Goal: Find contact information: Find contact information

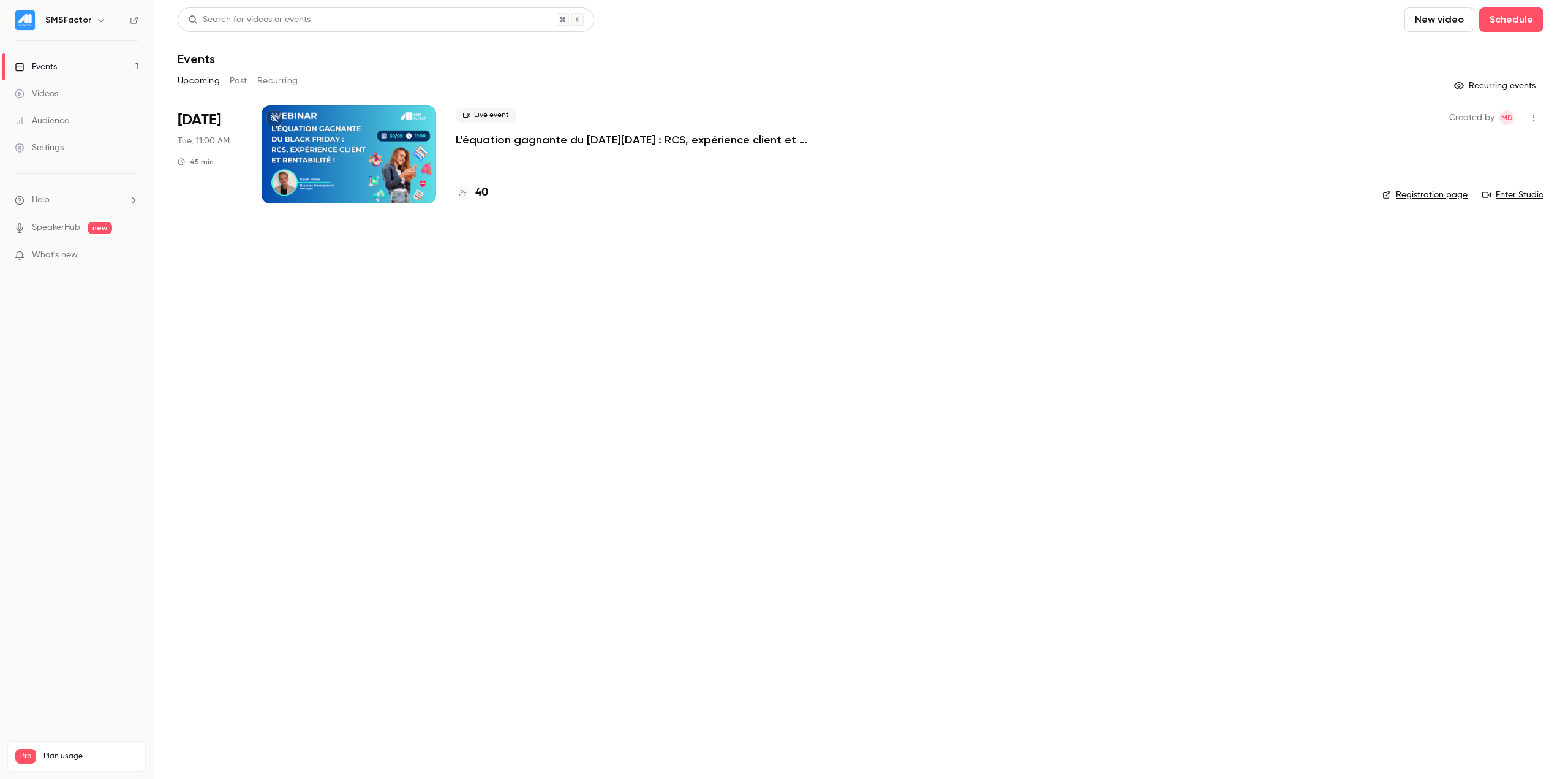
click at [524, 143] on p "L'équation gagnante du [DATE][DATE] : RCS, expérience client et rentabilité !" at bounding box center [639, 139] width 367 height 14
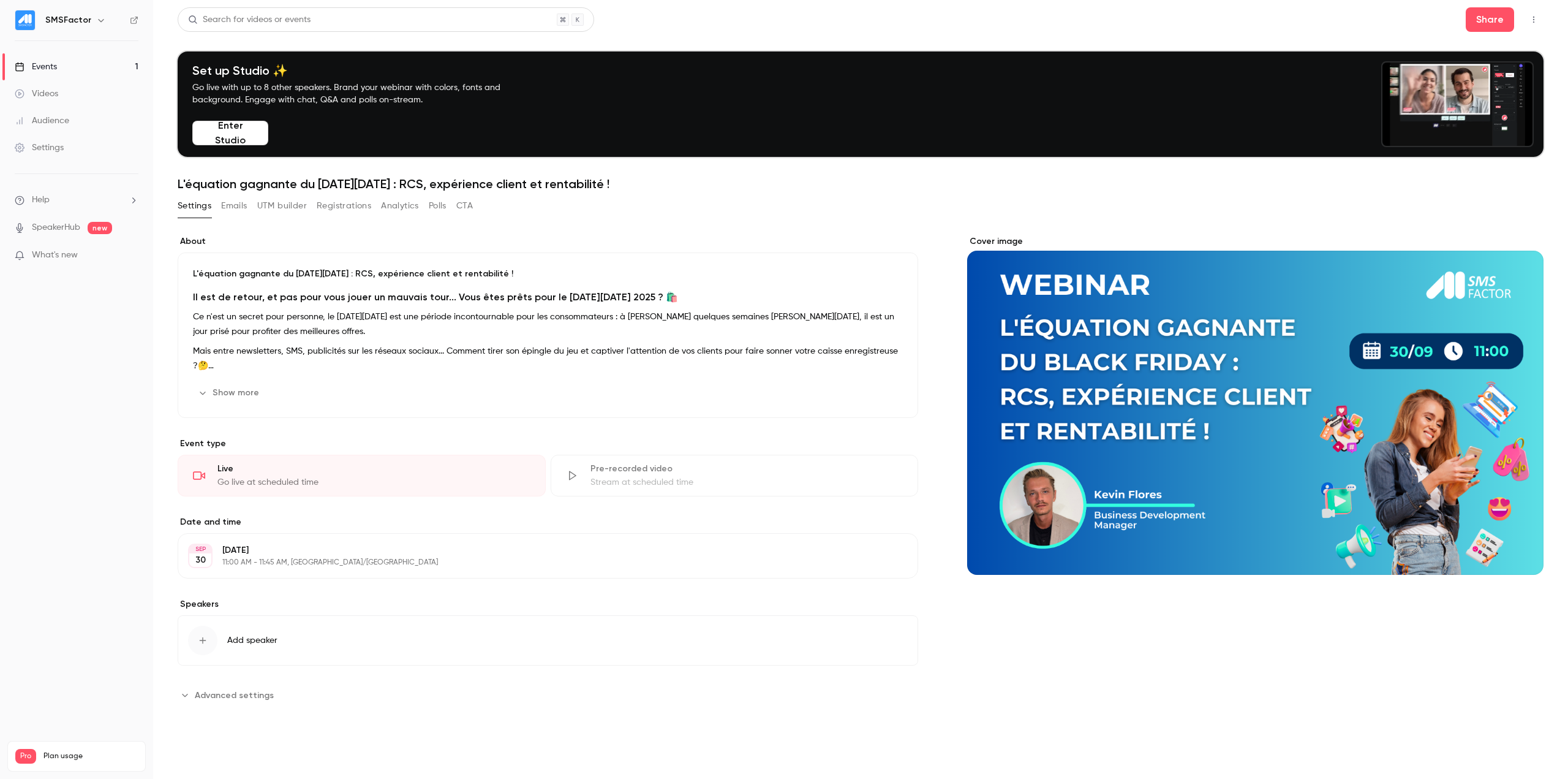
click at [286, 209] on button "UTM builder" at bounding box center [282, 206] width 50 height 20
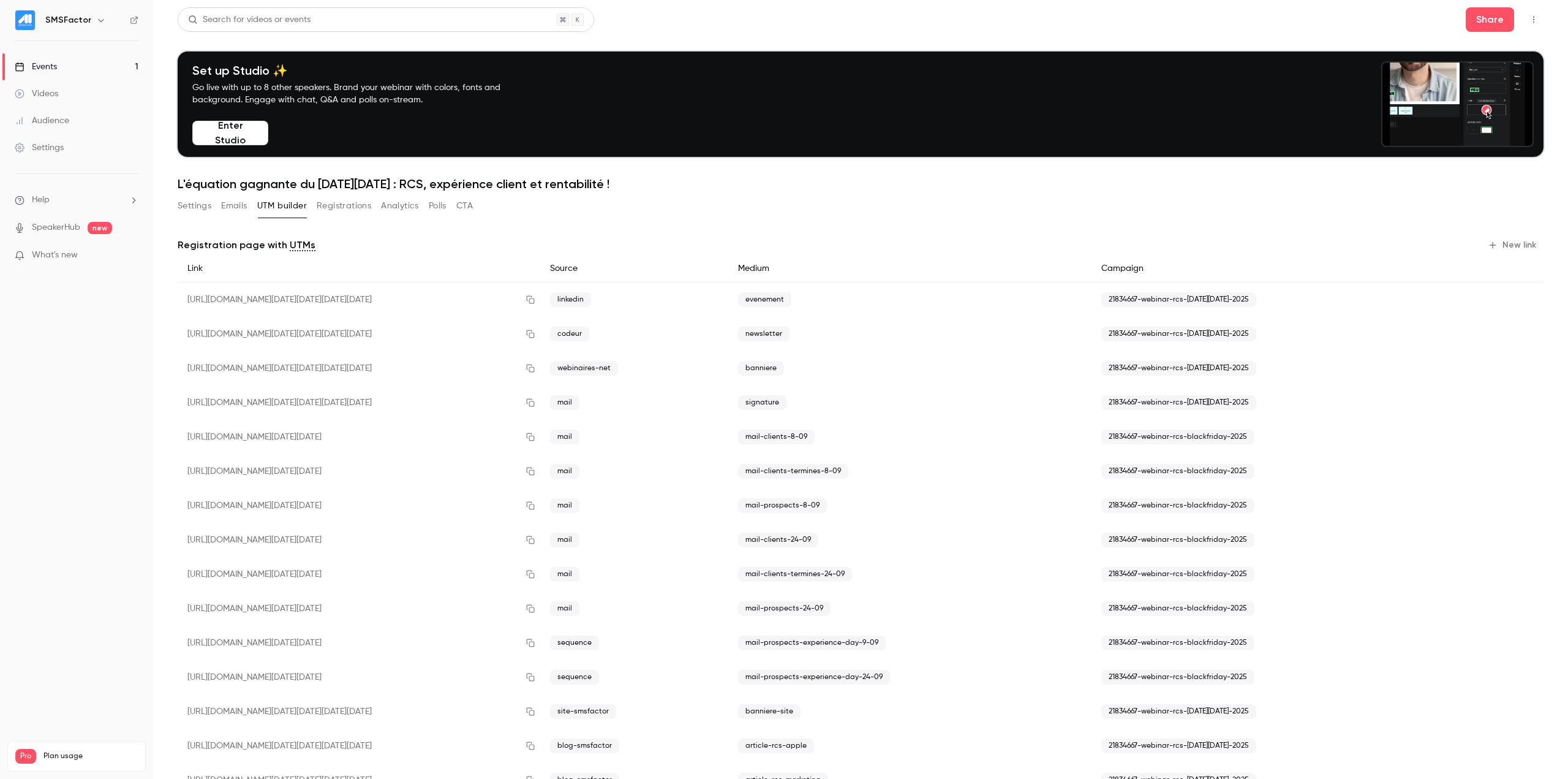
click at [344, 206] on button "Registrations" at bounding box center [343, 206] width 54 height 20
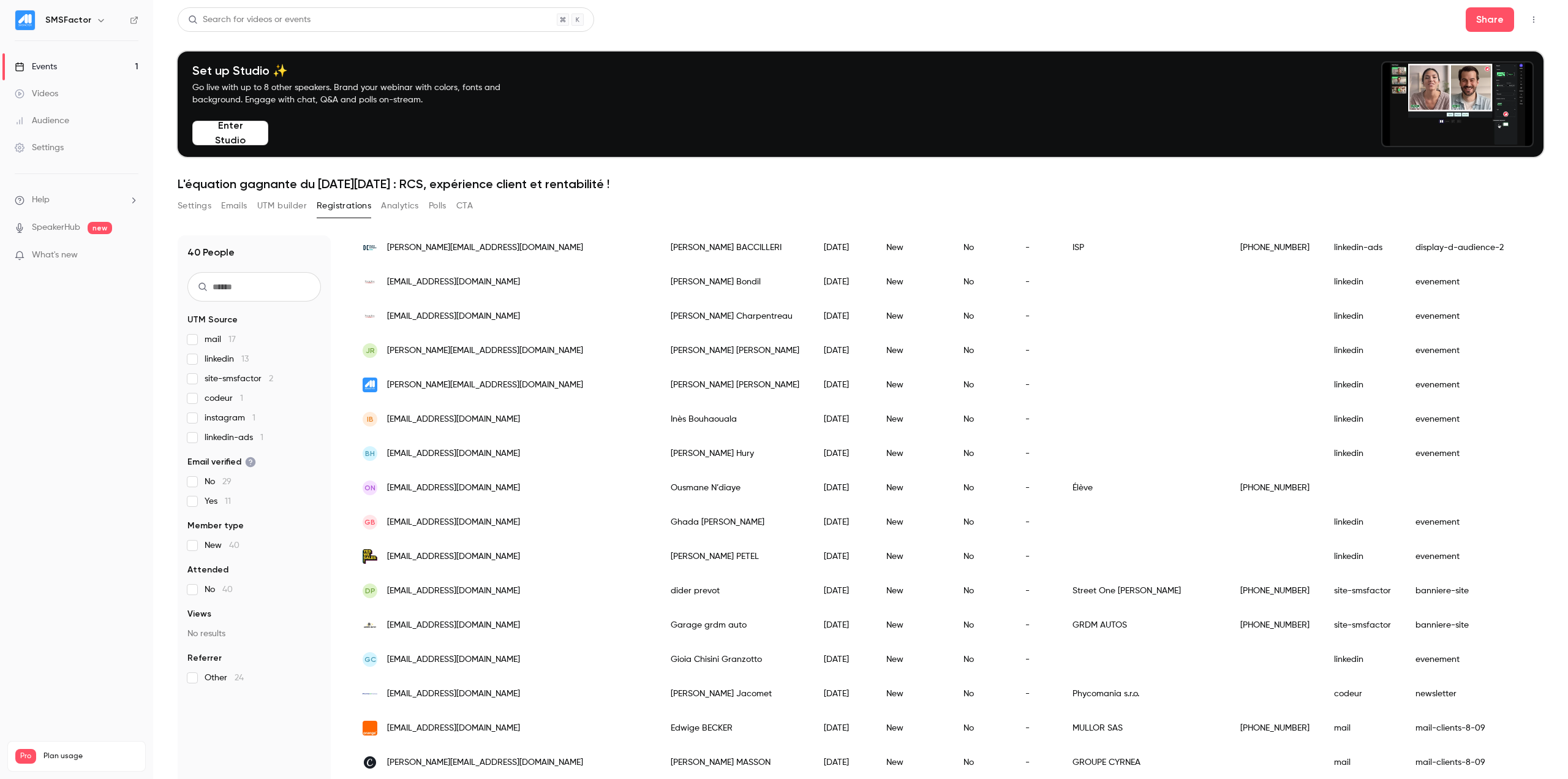
scroll to position [122, 0]
drag, startPoint x: 941, startPoint y: 241, endPoint x: 908, endPoint y: 244, distance: 33.1
click at [1061, 244] on div "ISP" at bounding box center [1144, 247] width 168 height 34
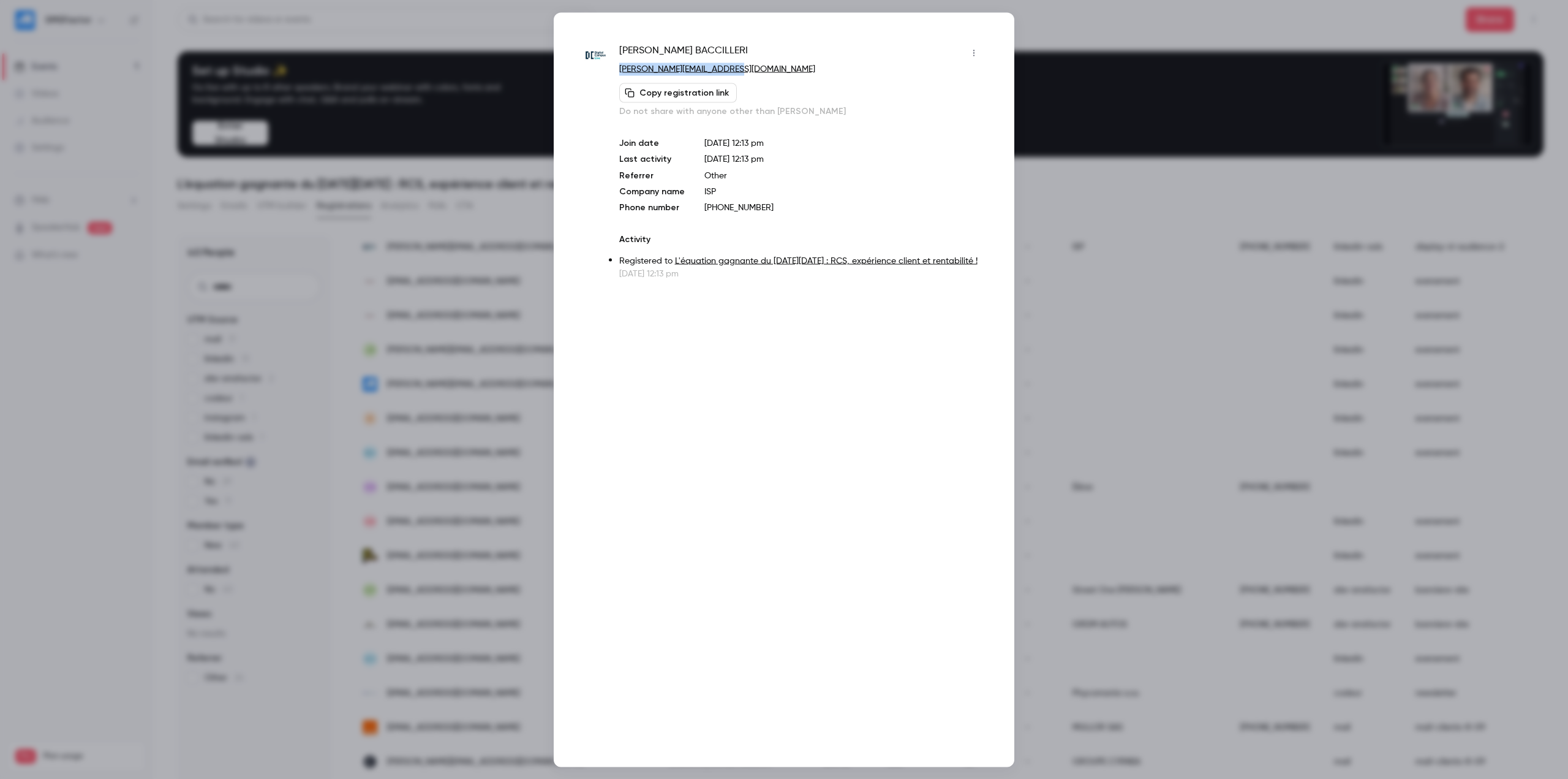
drag, startPoint x: 726, startPoint y: 73, endPoint x: 615, endPoint y: 75, distance: 111.0
click at [615, 75] on div "Laurent BACCILLERI laurent-baccilleri@live.fr Copy registration link Do not sha…" at bounding box center [784, 162] width 400 height 237
copy link "laurent-baccilleri@live.fr"
